Goal: Use online tool/utility: Use online tool/utility

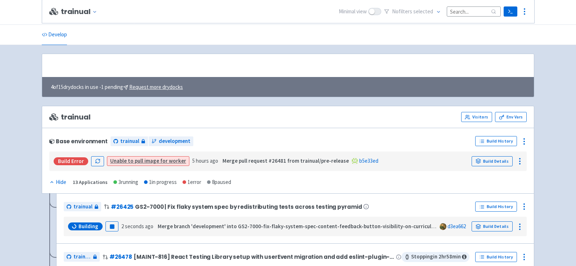
scroll to position [103, 0]
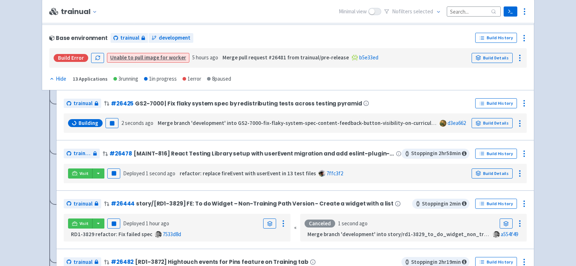
click at [461, 14] on input at bounding box center [474, 11] width 54 height 10
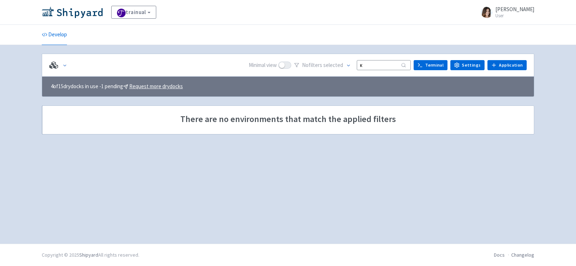
scroll to position [0, 0]
type input "к"
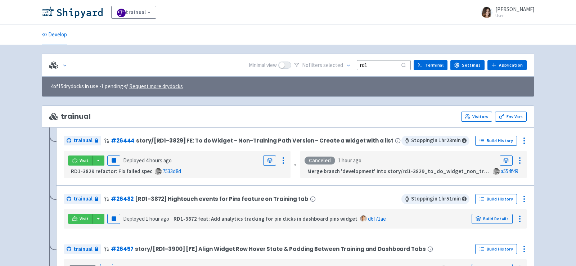
type input "rd1"
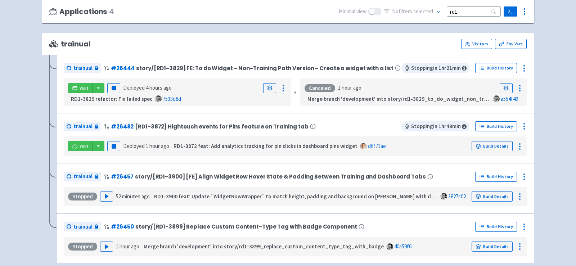
scroll to position [73, 0]
click at [97, 85] on button "button" at bounding box center [98, 88] width 12 height 10
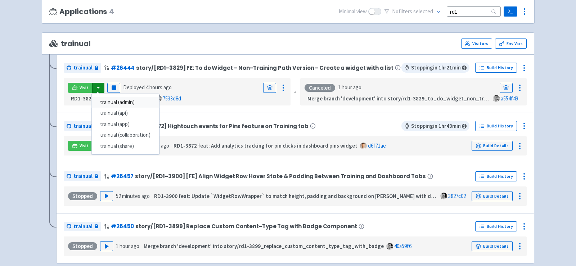
click at [108, 101] on link "trainual (admin)" at bounding box center [125, 102] width 68 height 11
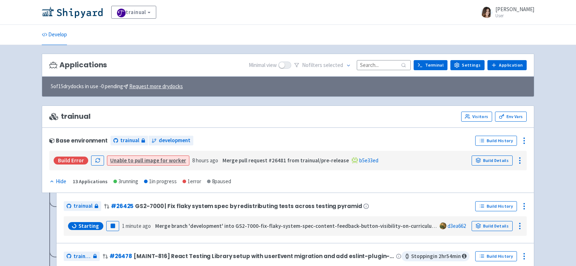
click at [380, 61] on input at bounding box center [384, 65] width 54 height 10
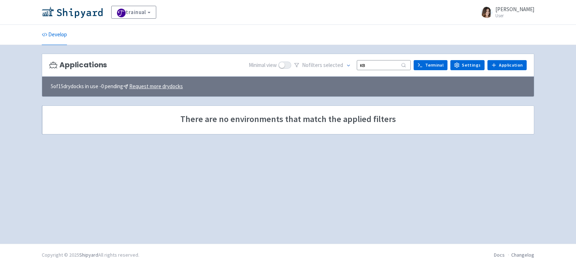
type input "к"
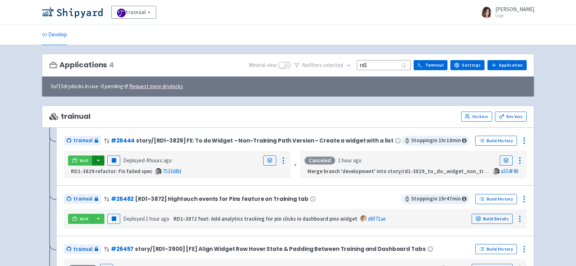
type input "rd1"
click at [94, 157] on button "button" at bounding box center [98, 161] width 12 height 10
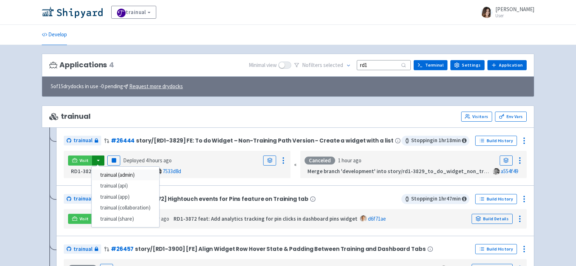
click at [116, 172] on link "trainual (admin)" at bounding box center [125, 175] width 68 height 11
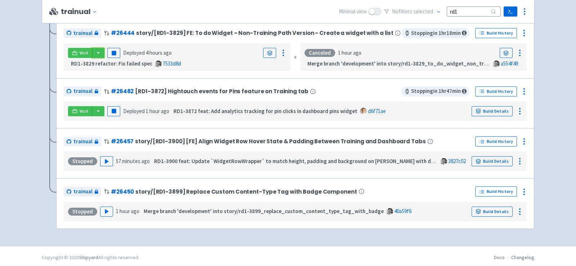
scroll to position [108, 0]
click at [103, 213] on button "Play" at bounding box center [106, 212] width 13 height 10
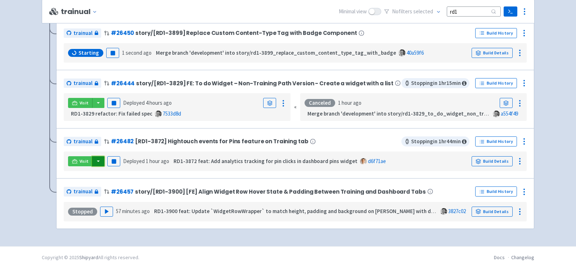
click at [95, 159] on button "button" at bounding box center [98, 161] width 12 height 10
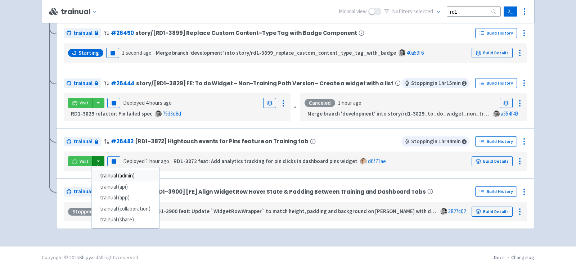
click at [127, 175] on link "trainual (admin)" at bounding box center [125, 175] width 68 height 11
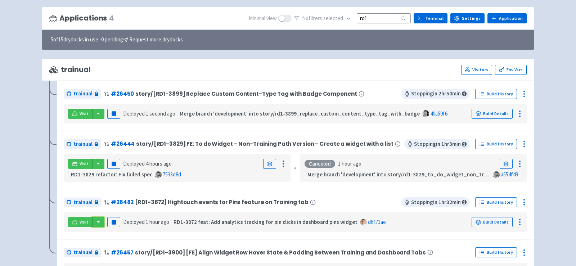
scroll to position [46, 0]
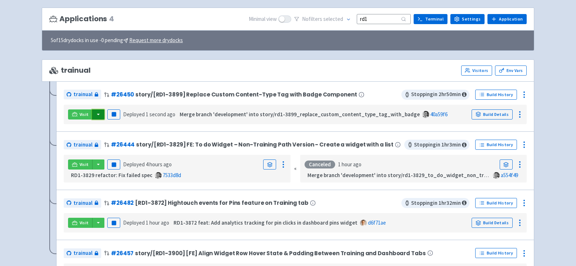
click at [97, 112] on button "button" at bounding box center [98, 114] width 12 height 10
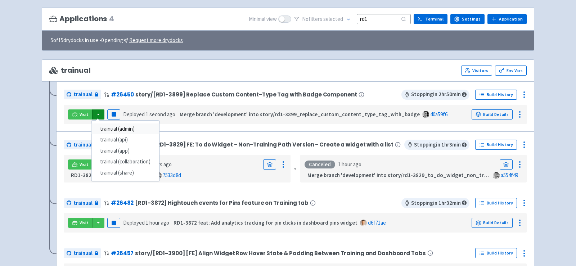
click at [121, 125] on link "trainual (admin)" at bounding box center [125, 129] width 68 height 11
